Goal: Task Accomplishment & Management: Manage account settings

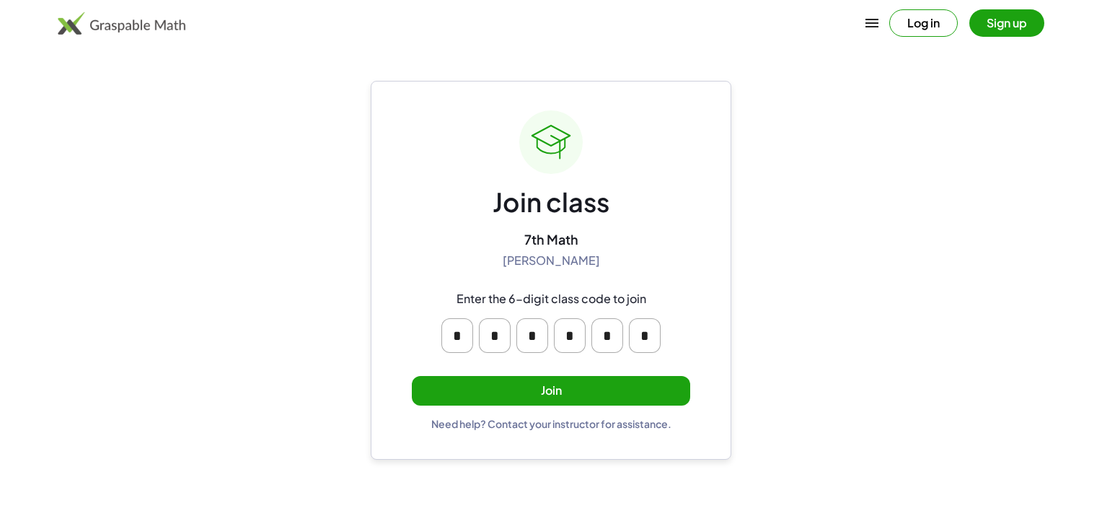
click at [539, 395] on button "Join" at bounding box center [551, 391] width 278 height 30
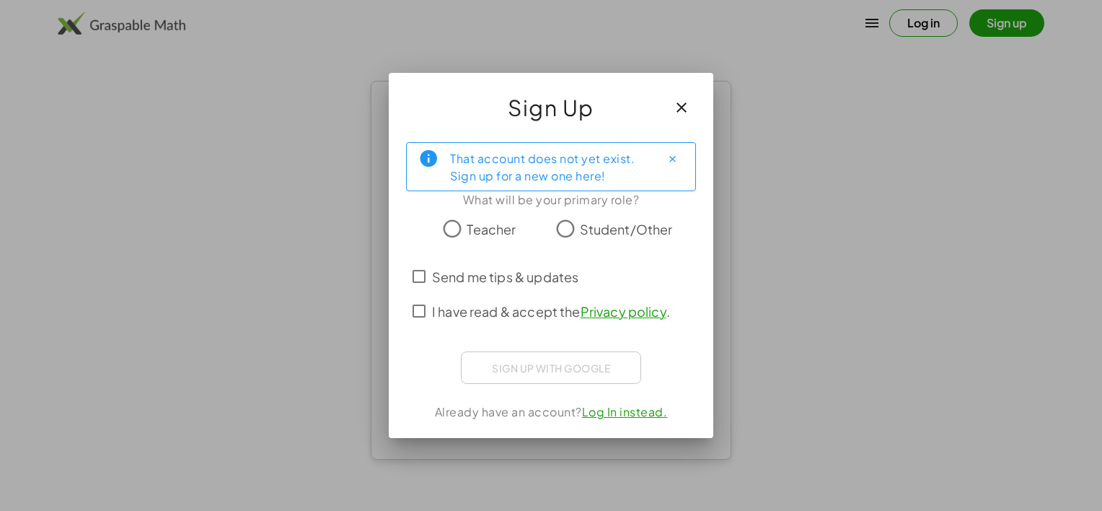
click at [580, 226] on span "Student/Other" at bounding box center [626, 228] width 93 height 19
click at [545, 278] on span "Send me tips & updates" at bounding box center [505, 276] width 146 height 19
click at [544, 300] on label "I have read & accept the Privacy policy ." at bounding box center [551, 310] width 238 height 35
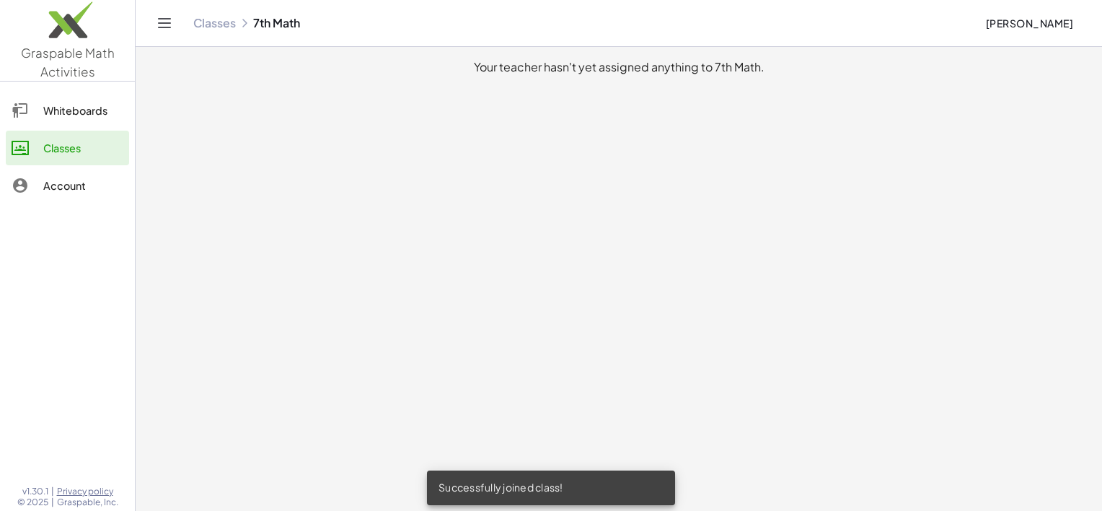
click at [63, 104] on div "Whiteboards" at bounding box center [83, 110] width 80 height 17
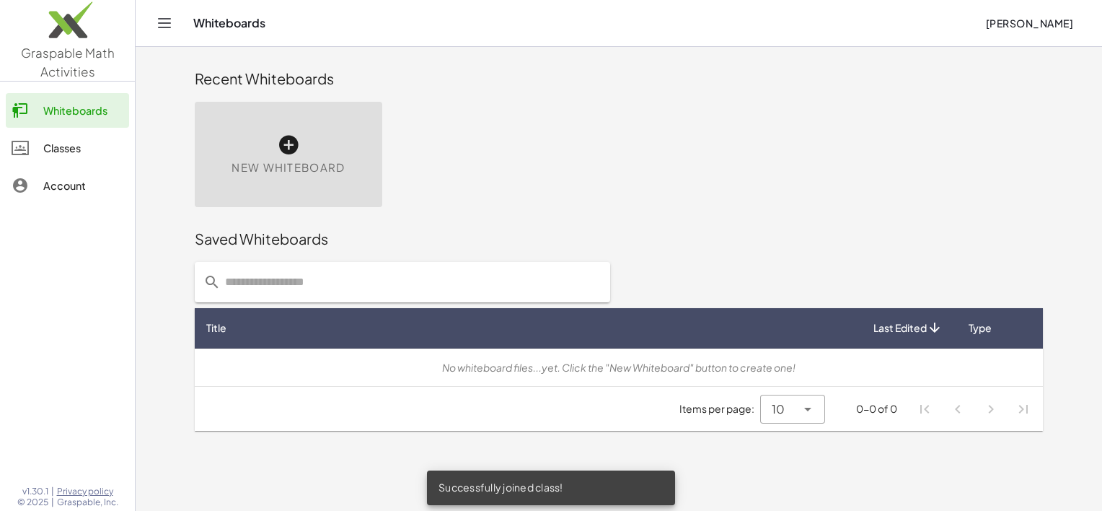
click at [79, 153] on div "Classes" at bounding box center [83, 147] width 80 height 17
